Goal: Transaction & Acquisition: Purchase product/service

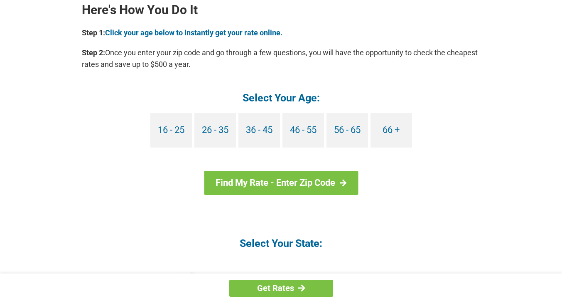
scroll to position [769, 0]
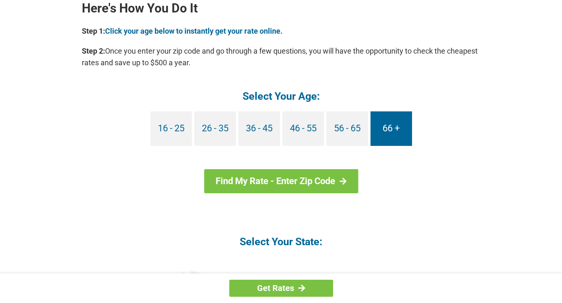
click at [399, 129] on link "66 +" at bounding box center [392, 128] width 42 height 35
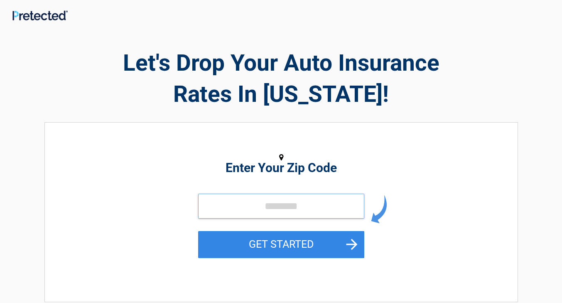
click at [231, 201] on input "tel" at bounding box center [281, 206] width 166 height 25
type input "*****"
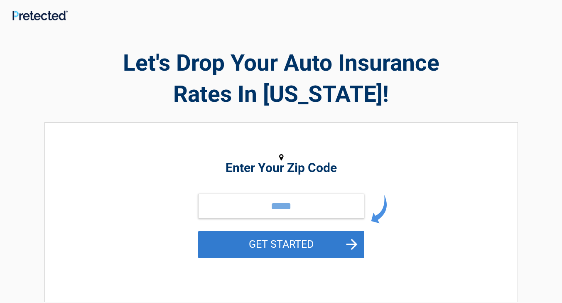
click at [352, 245] on button "GET STARTED" at bounding box center [281, 244] width 166 height 27
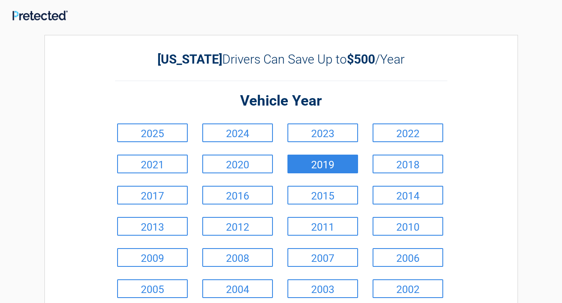
click at [340, 171] on link "2019" at bounding box center [323, 164] width 71 height 19
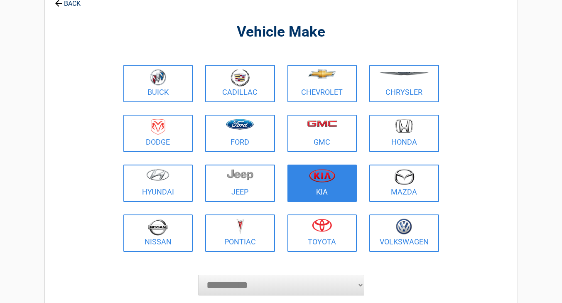
scroll to position [48, 0]
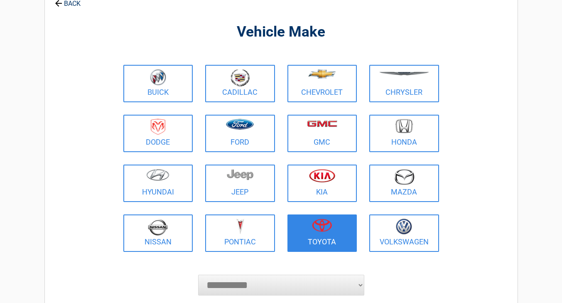
click at [320, 233] on figure at bounding box center [323, 228] width 60 height 19
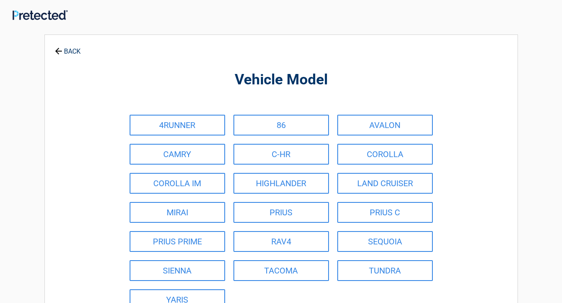
scroll to position [0, 0]
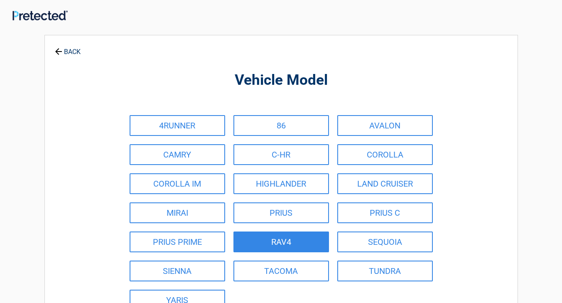
click at [320, 233] on link "RAV4" at bounding box center [282, 242] width 96 height 21
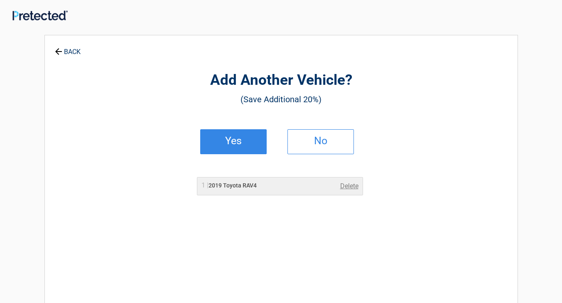
click at [246, 137] on link "Yes" at bounding box center [233, 141] width 67 height 25
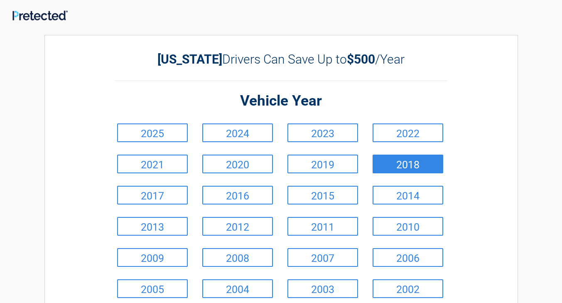
click at [405, 167] on link "2018" at bounding box center [408, 164] width 71 height 19
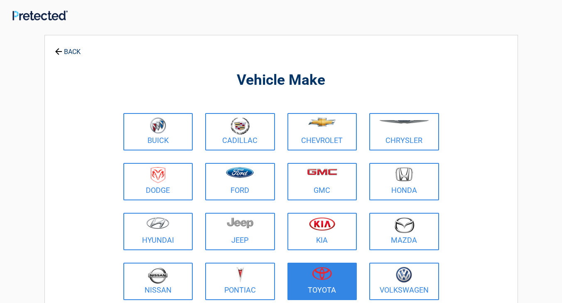
click at [312, 271] on figure at bounding box center [323, 276] width 60 height 19
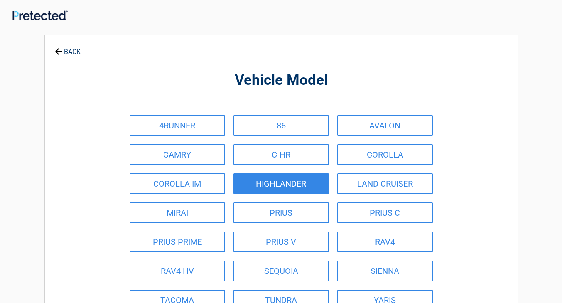
click at [306, 192] on link "HIGHLANDER" at bounding box center [282, 183] width 96 height 21
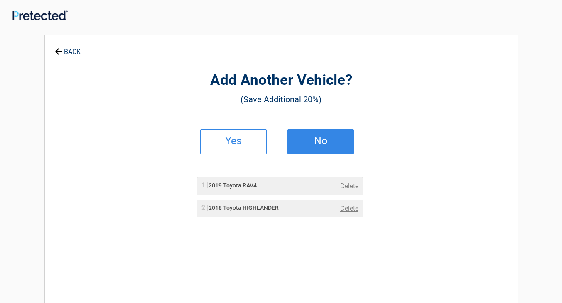
click at [303, 148] on link "No" at bounding box center [321, 141] width 67 height 25
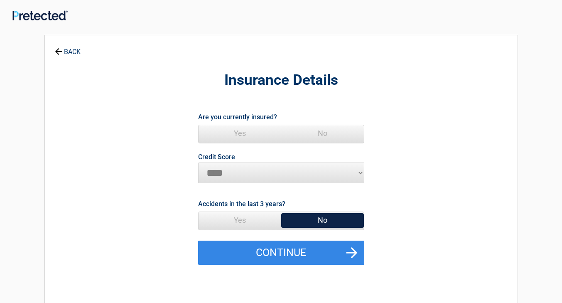
click at [246, 133] on span "Yes" at bounding box center [240, 133] width 83 height 17
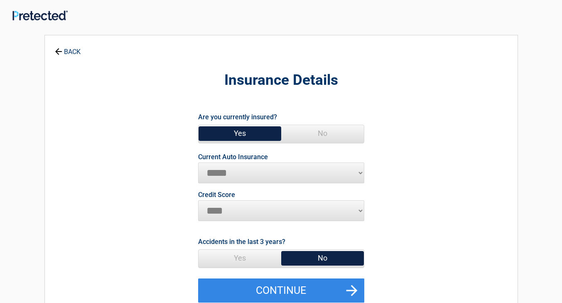
select select "****"
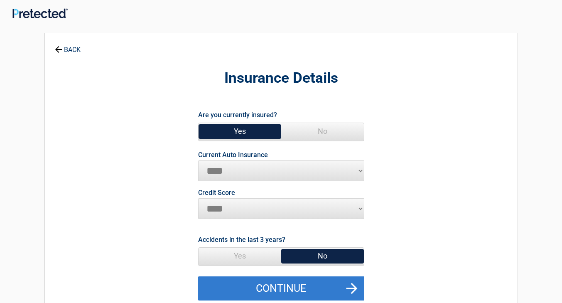
scroll to position [2, 0]
click at [254, 285] on button "Continue" at bounding box center [281, 288] width 166 height 24
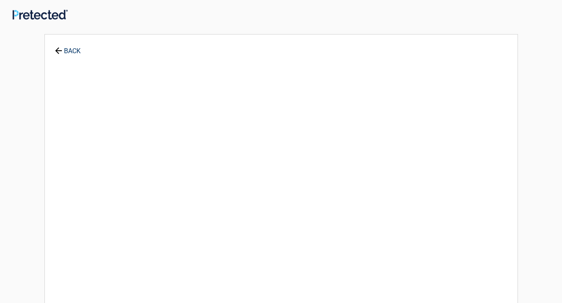
scroll to position [0, 0]
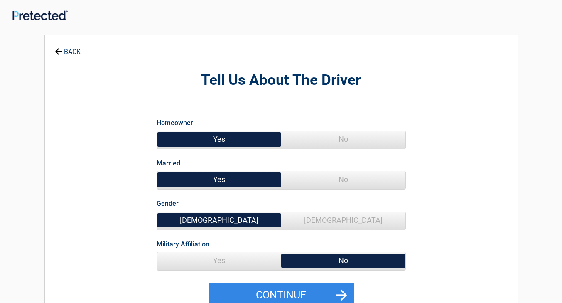
drag, startPoint x: 254, startPoint y: 285, endPoint x: 284, endPoint y: 249, distance: 47.3
click at [282, 252] on form "Homeowner Yes No Married Yes No Gender [DEMOGRAPHIC_DATA] [DEMOGRAPHIC_DATA] Mi…" at bounding box center [281, 209] width 249 height 196
click at [322, 176] on span "No" at bounding box center [343, 179] width 124 height 17
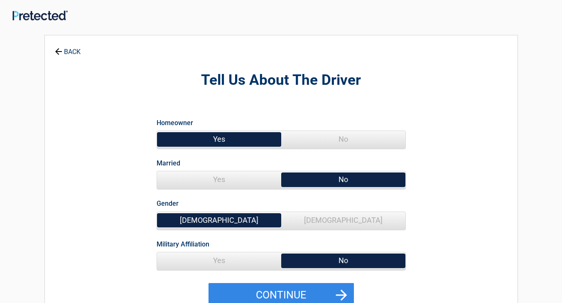
click at [316, 222] on span "[DEMOGRAPHIC_DATA]" at bounding box center [343, 220] width 124 height 17
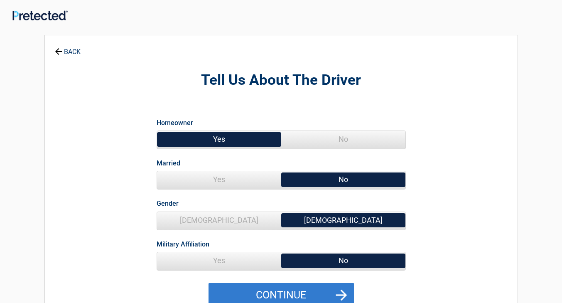
click at [299, 295] on button "Continue" at bounding box center [281, 295] width 145 height 24
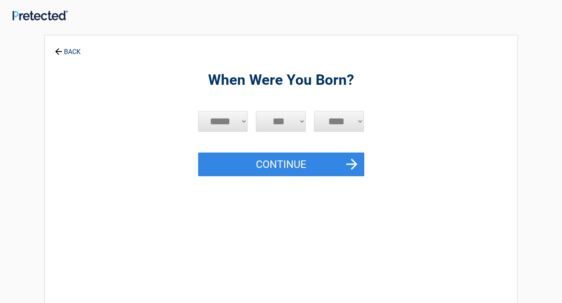
select select "*"
select select "**"
select select "****"
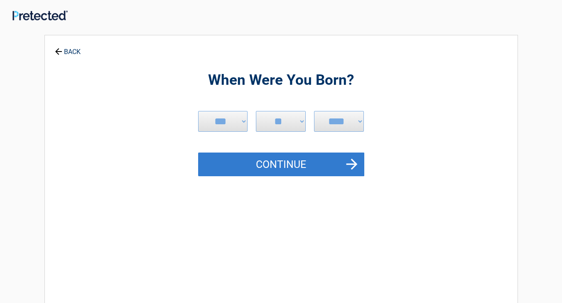
click at [340, 165] on button "Continue" at bounding box center [281, 165] width 166 height 24
